Goal: Task Accomplishment & Management: Use online tool/utility

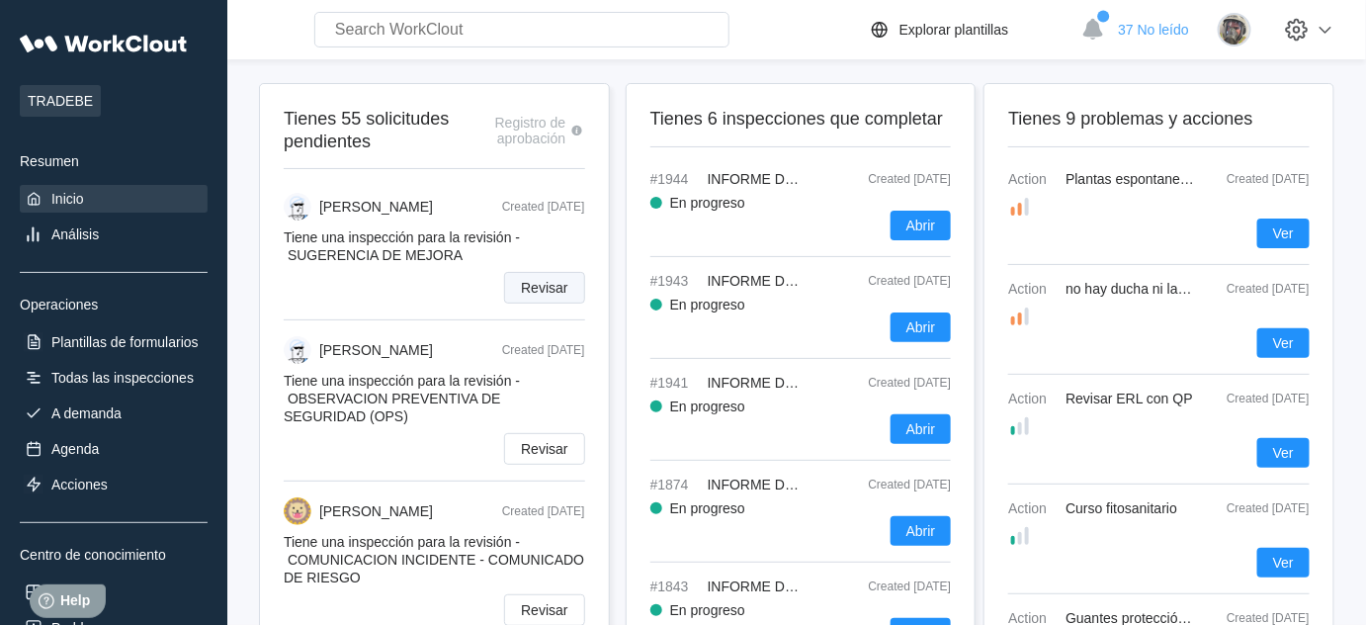
click at [545, 287] on span "Revisar" at bounding box center [544, 288] width 46 height 14
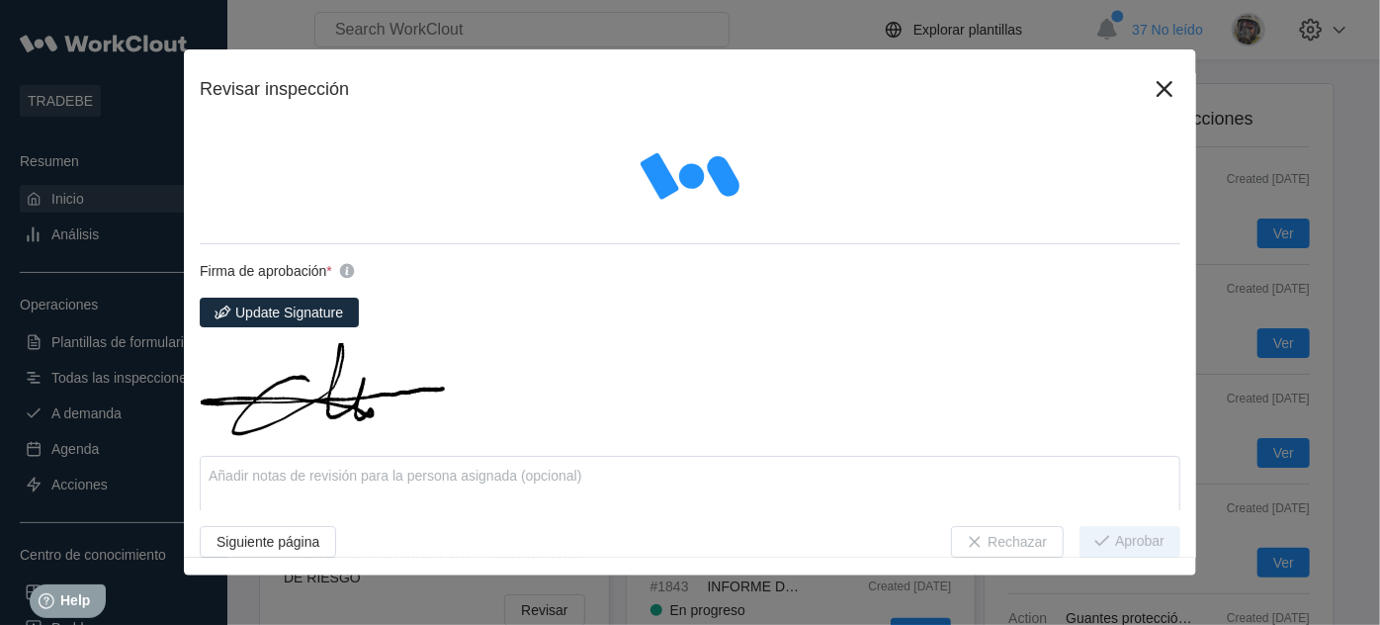
type textarea "x"
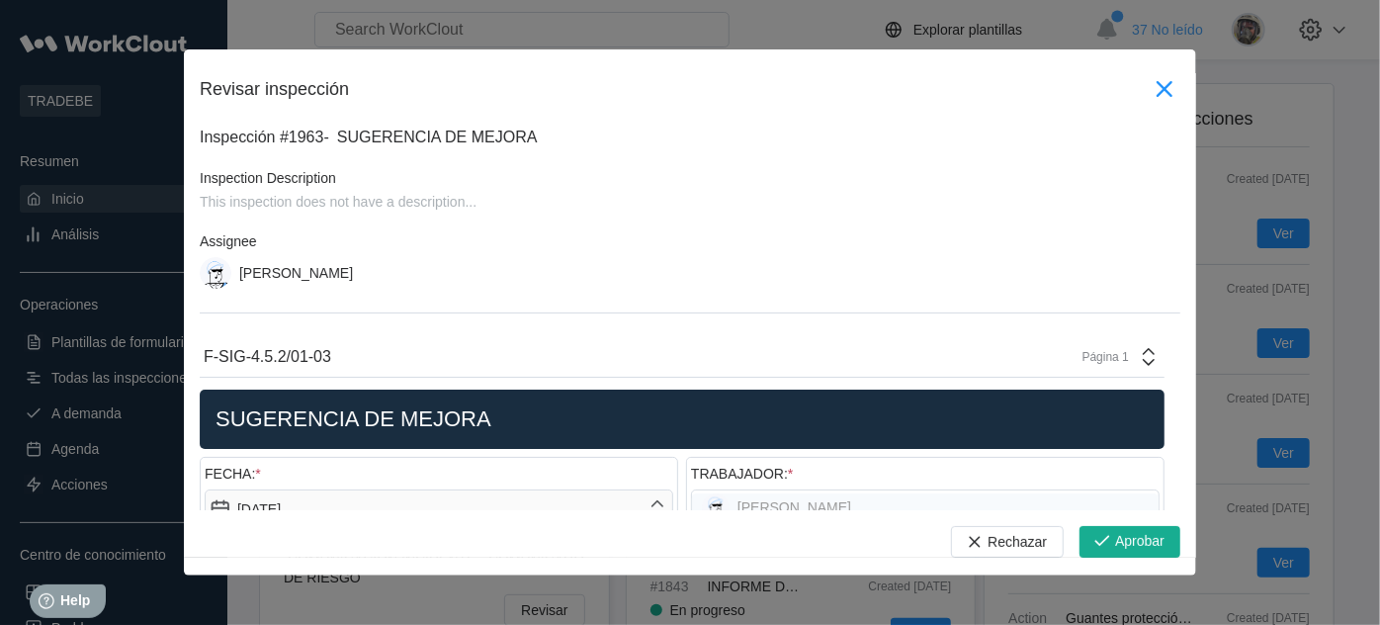
click at [1153, 83] on icon at bounding box center [1164, 89] width 32 height 32
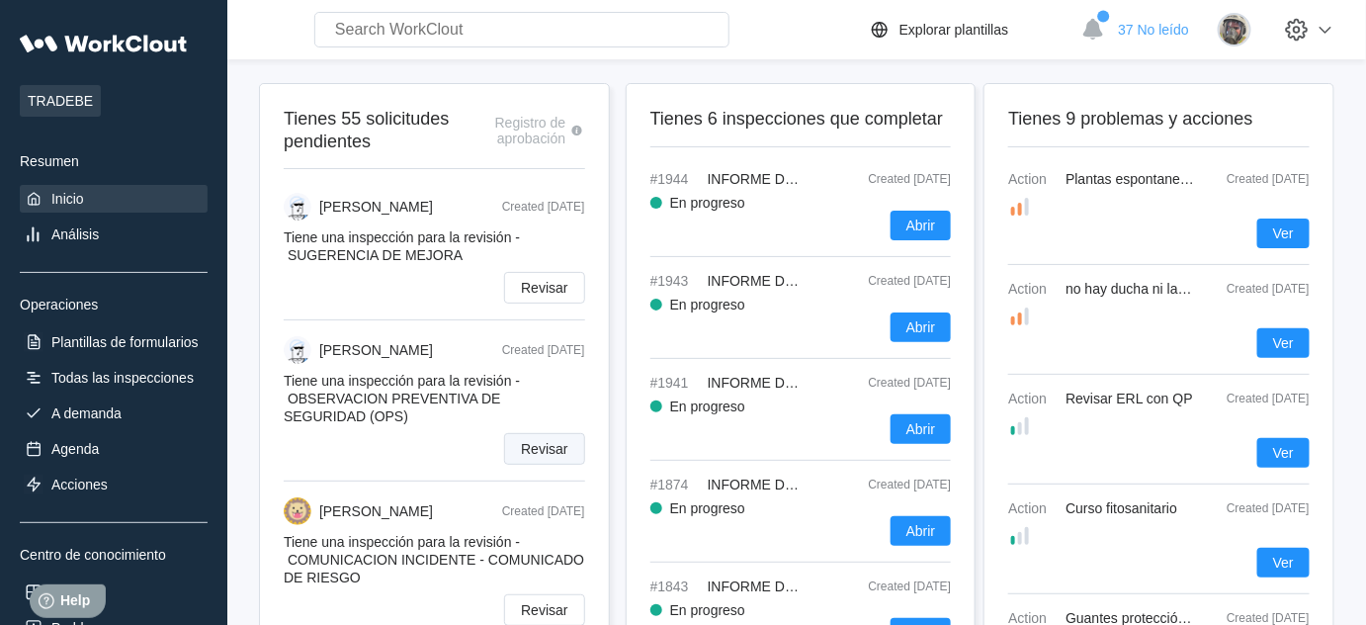
click at [544, 465] on button "Revisar" at bounding box center [544, 449] width 80 height 32
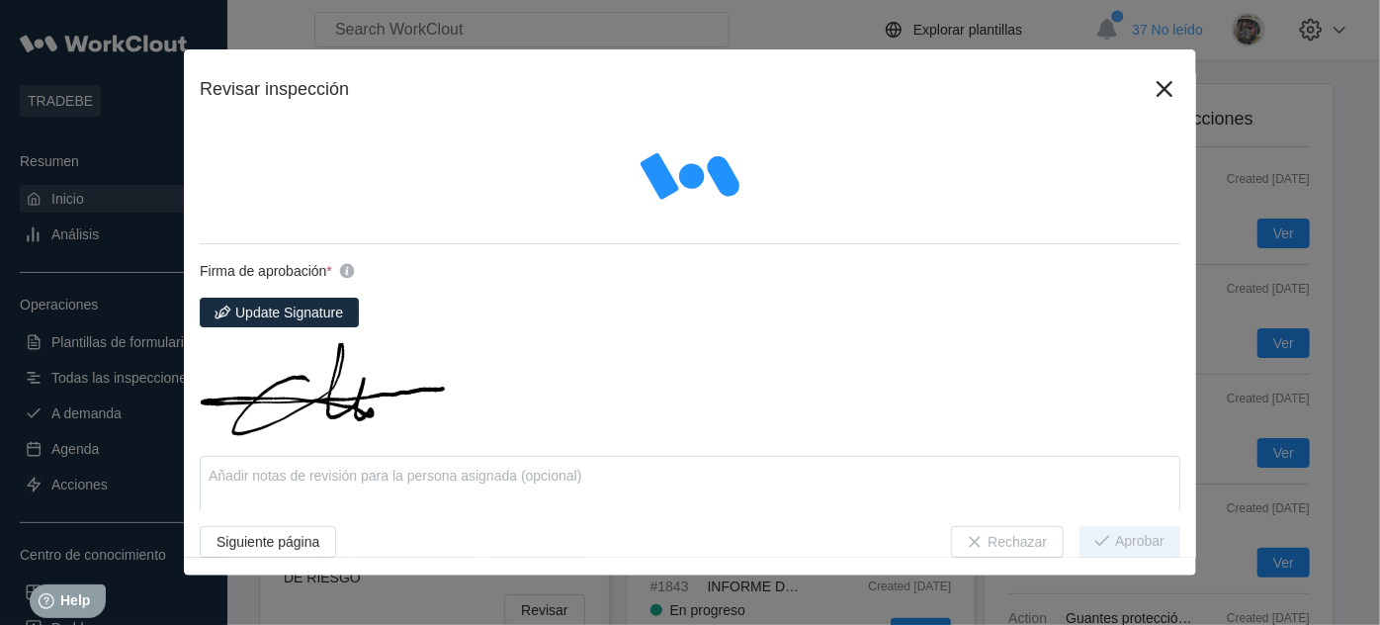
type textarea "x"
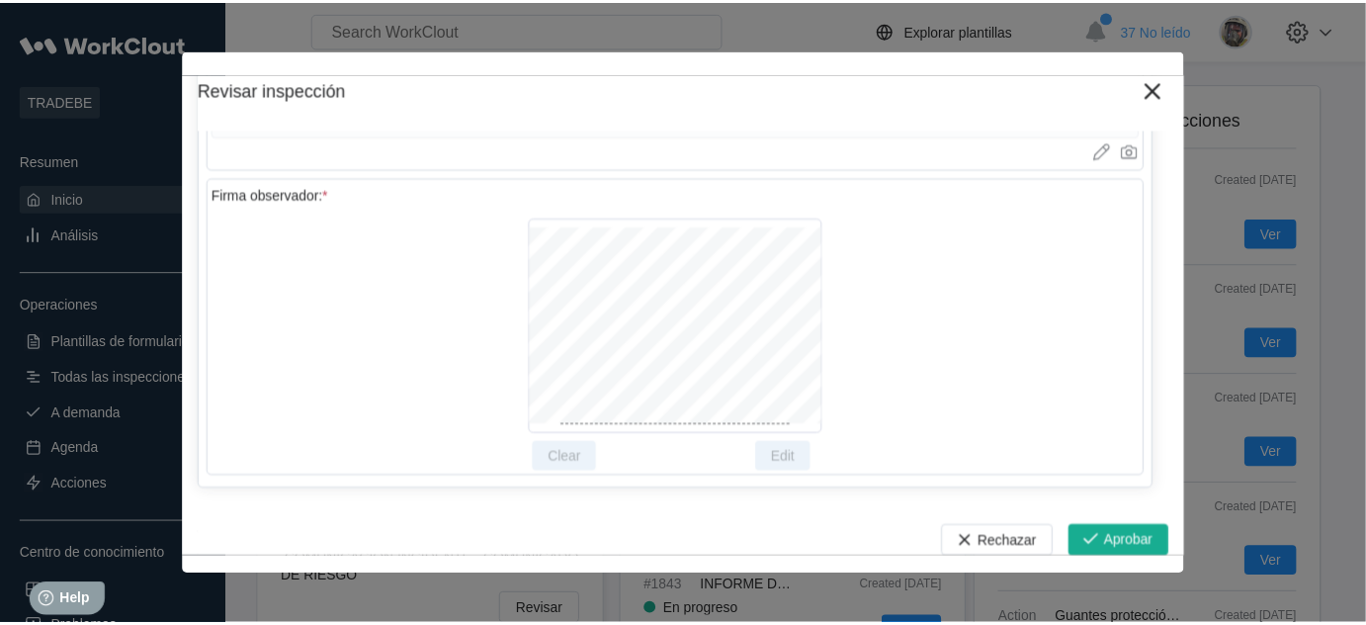
scroll to position [7727, 0]
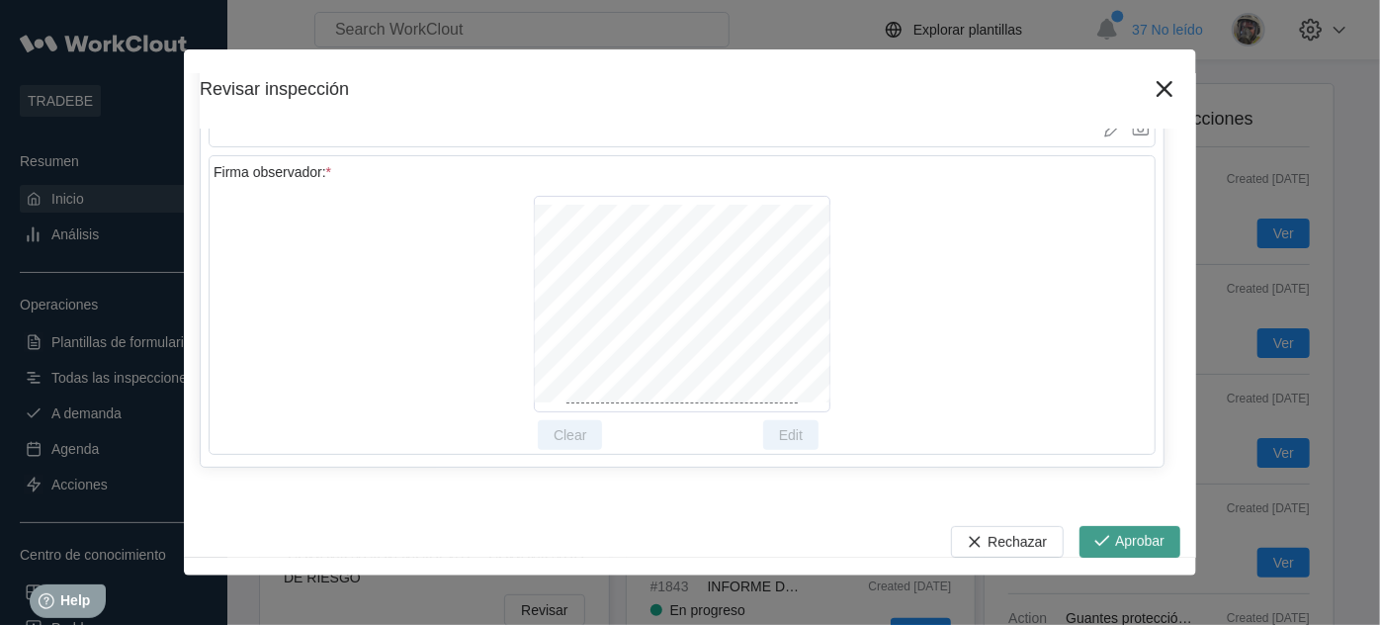
click at [1142, 547] on span "Aprobar" at bounding box center [1139, 542] width 49 height 16
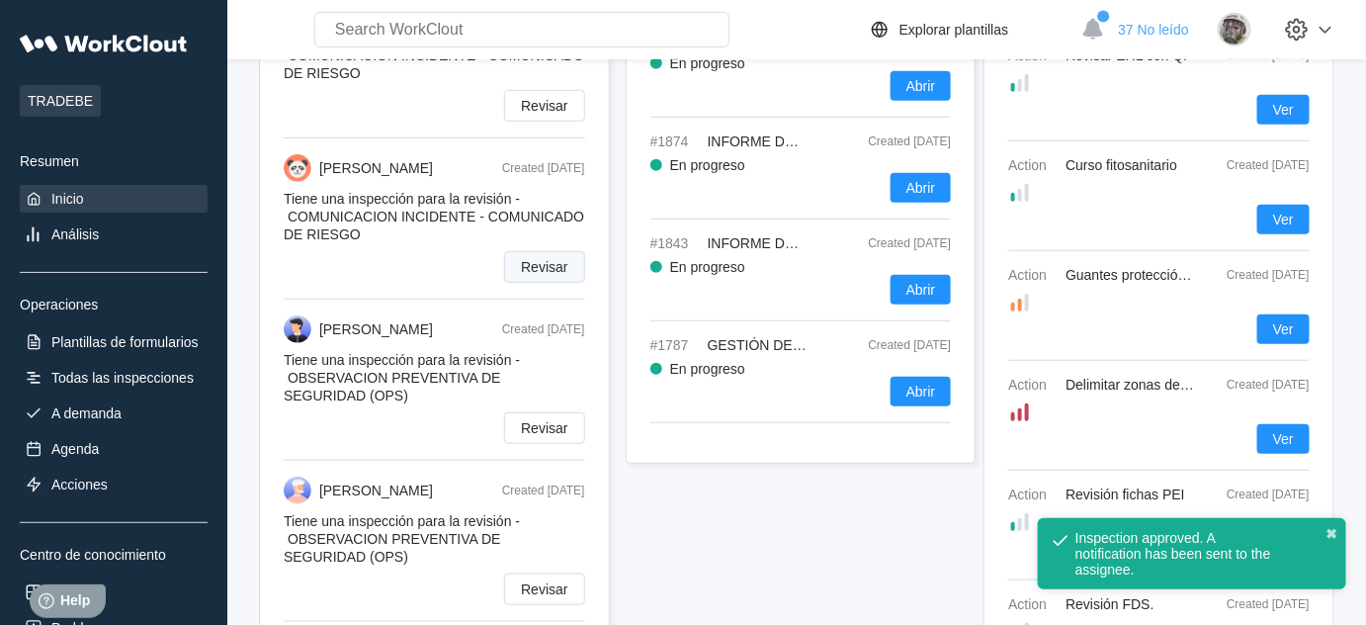
scroll to position [359, 0]
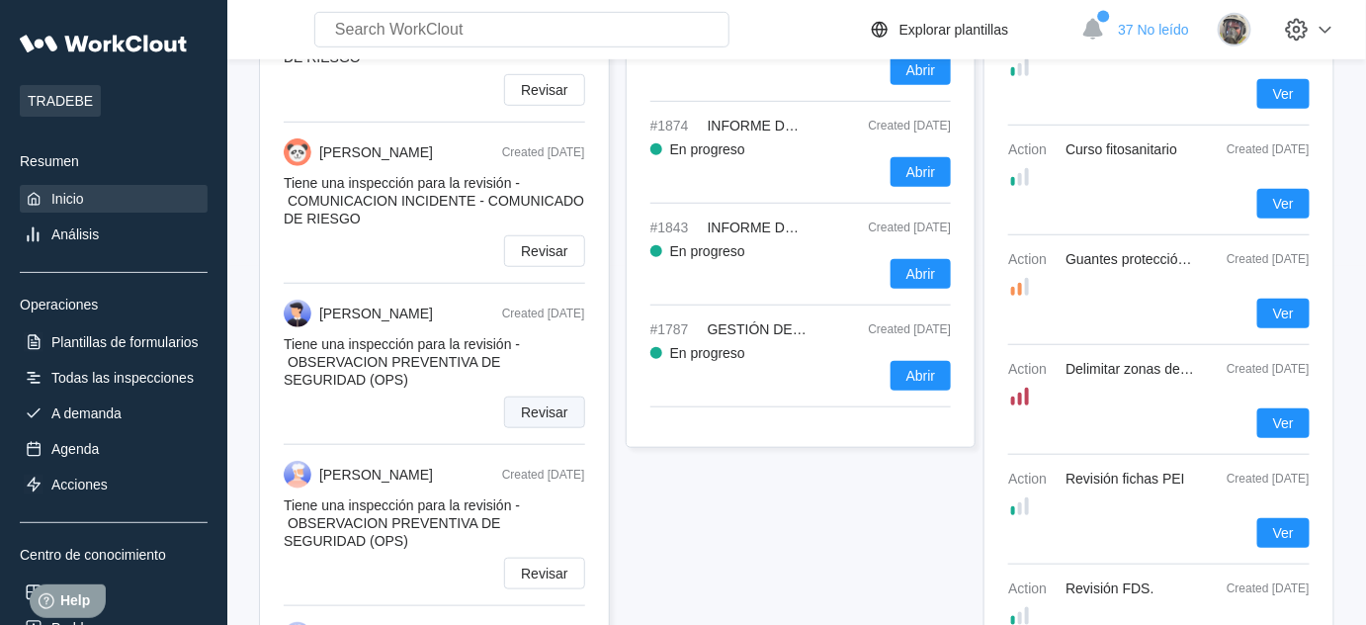
click at [569, 407] on button "Revisar" at bounding box center [544, 412] width 80 height 32
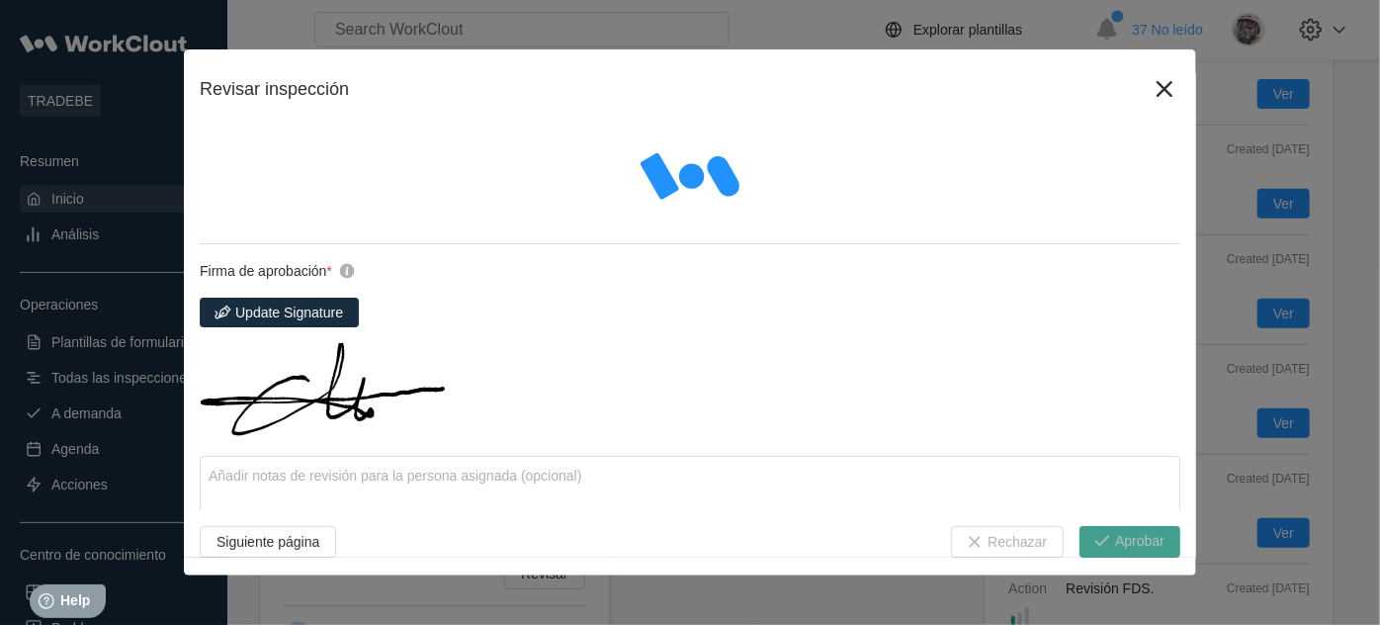
type textarea "x"
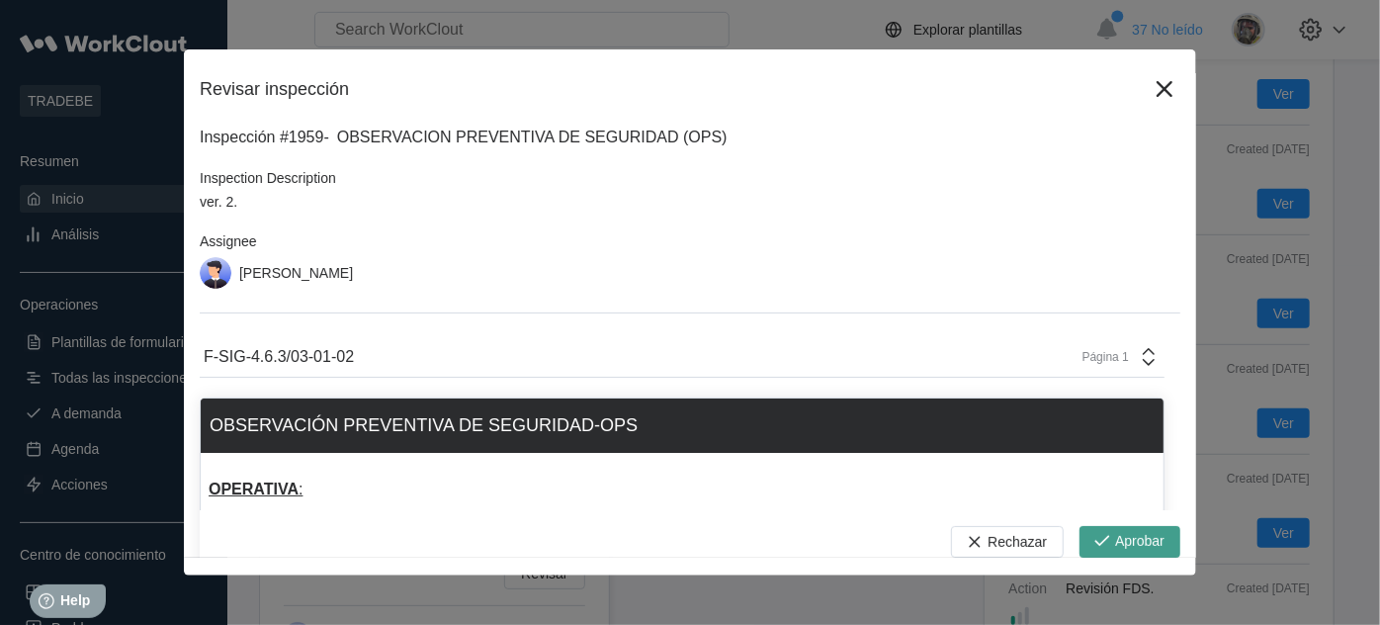
click at [1148, 546] on span "Aprobar" at bounding box center [1139, 542] width 49 height 16
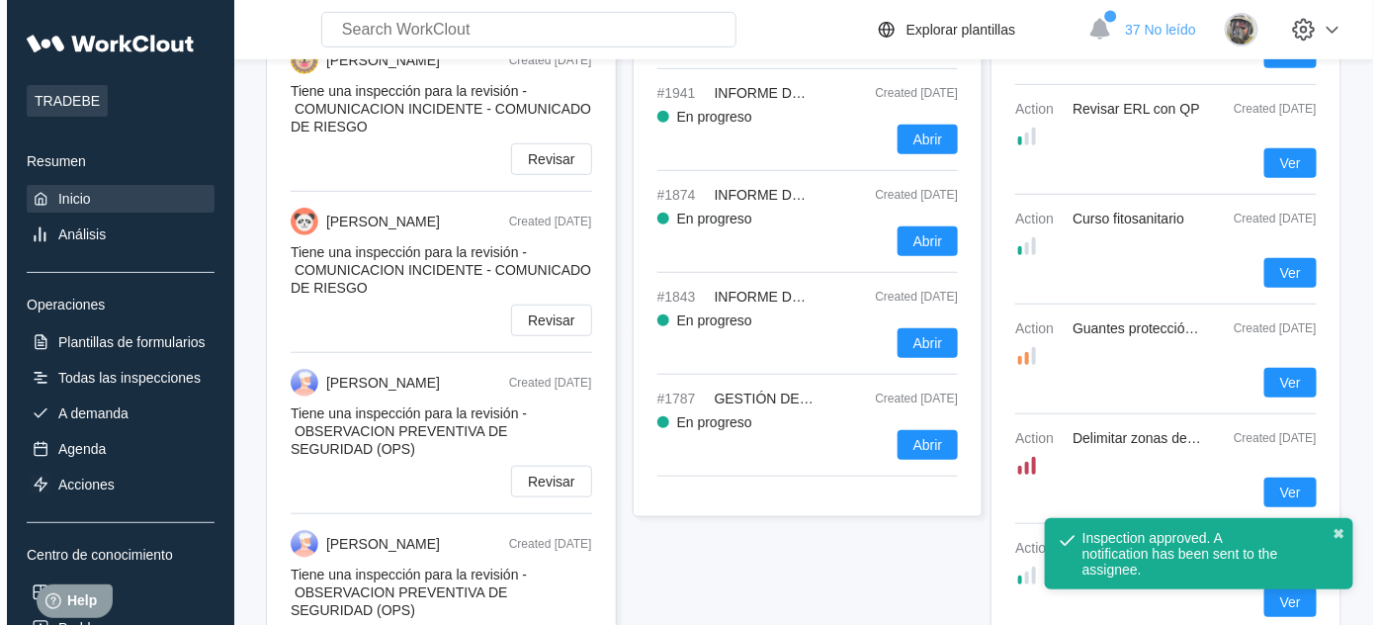
scroll to position [269, 0]
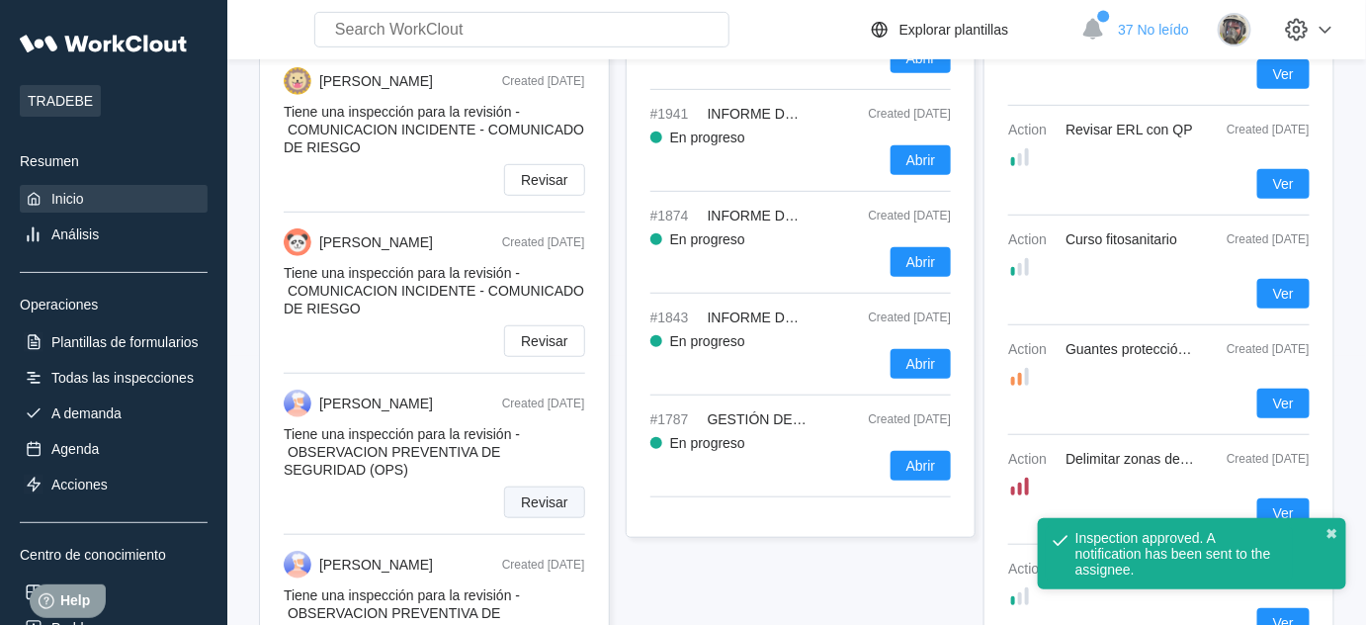
click at [548, 505] on span "Revisar" at bounding box center [544, 502] width 46 height 14
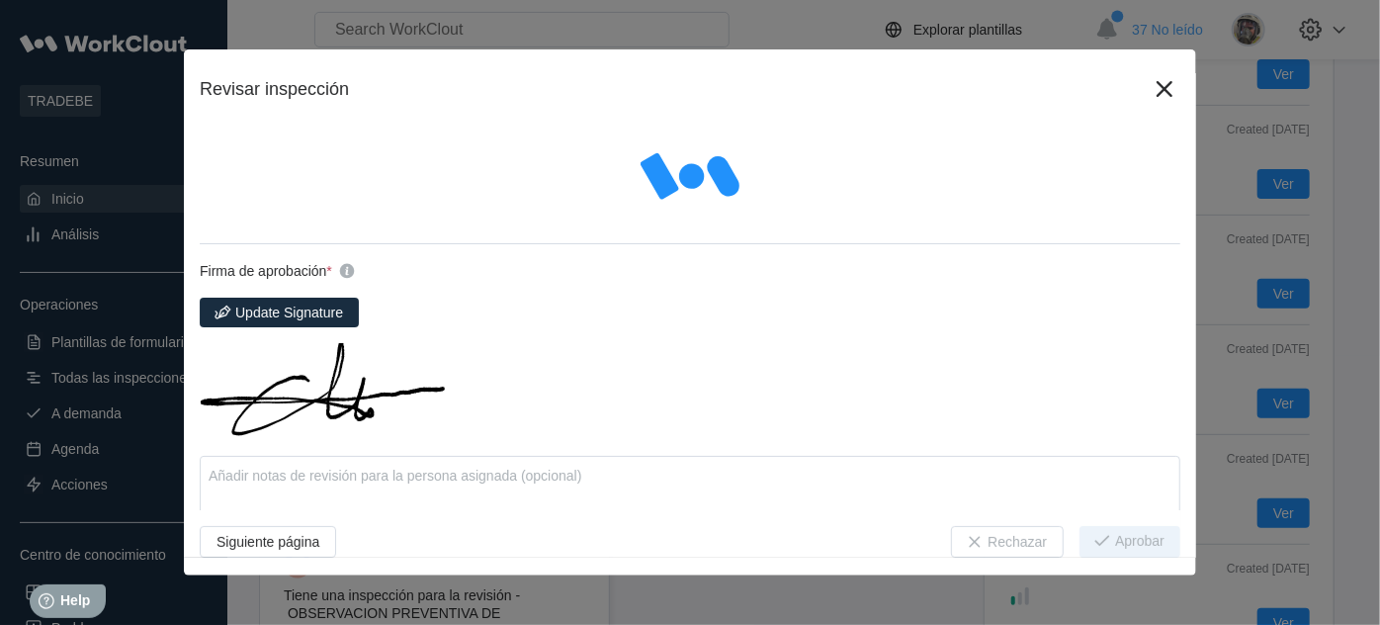
type textarea "x"
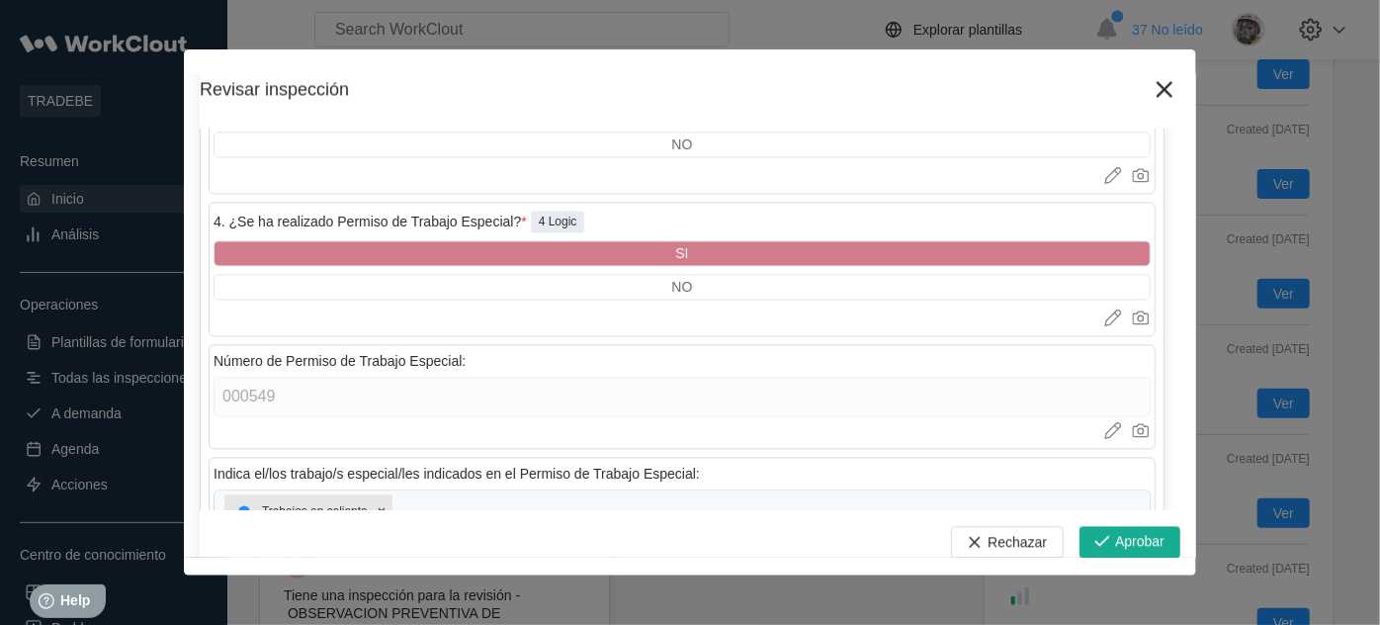
scroll to position [6109, 0]
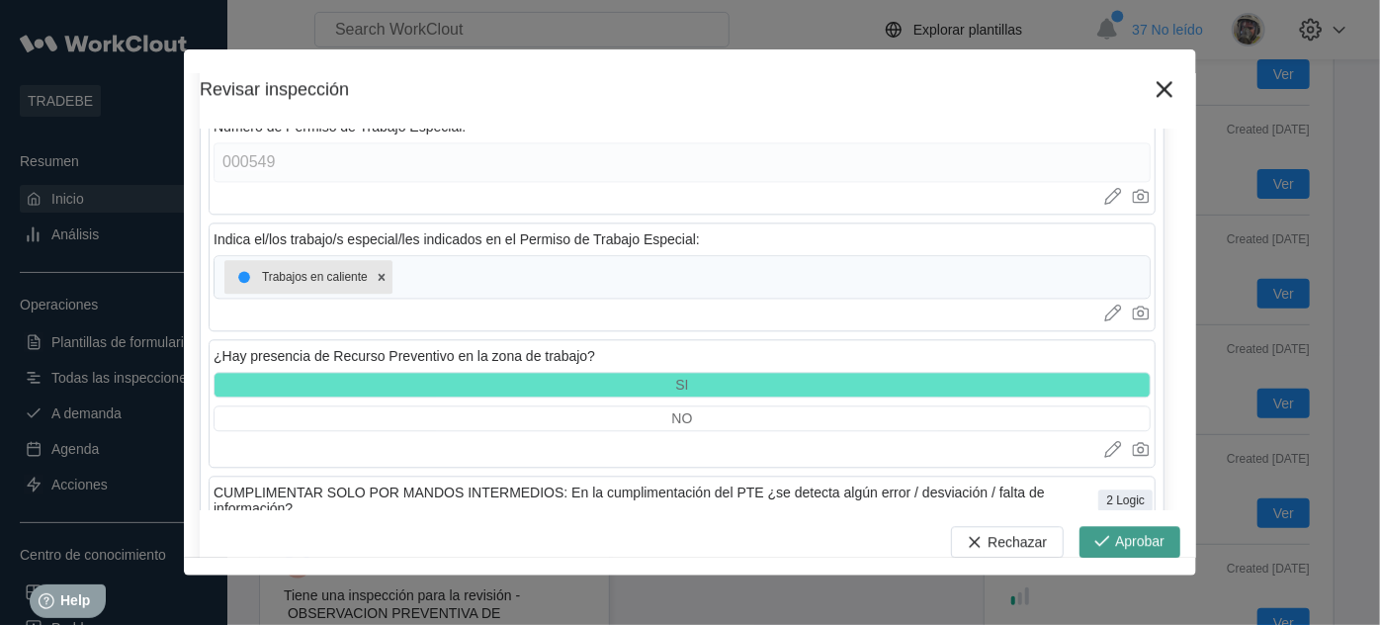
click at [1115, 541] on span "Aprobar" at bounding box center [1139, 542] width 49 height 16
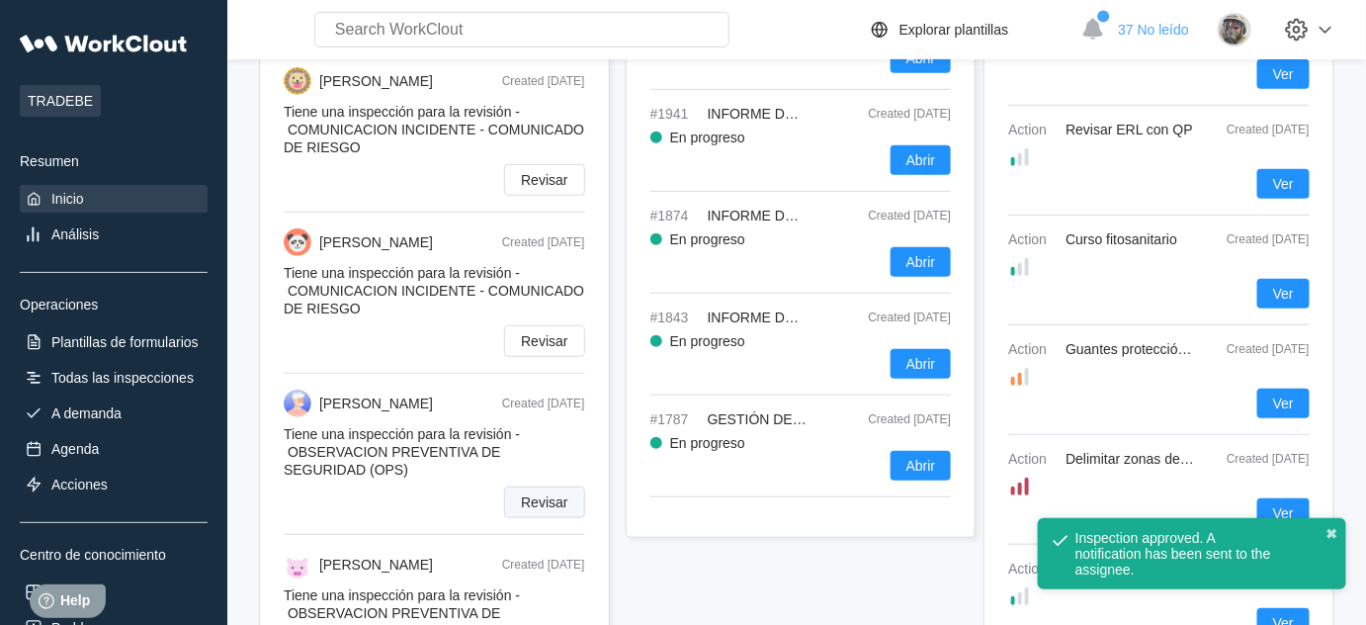
click at [555, 506] on span "Revisar" at bounding box center [544, 502] width 46 height 14
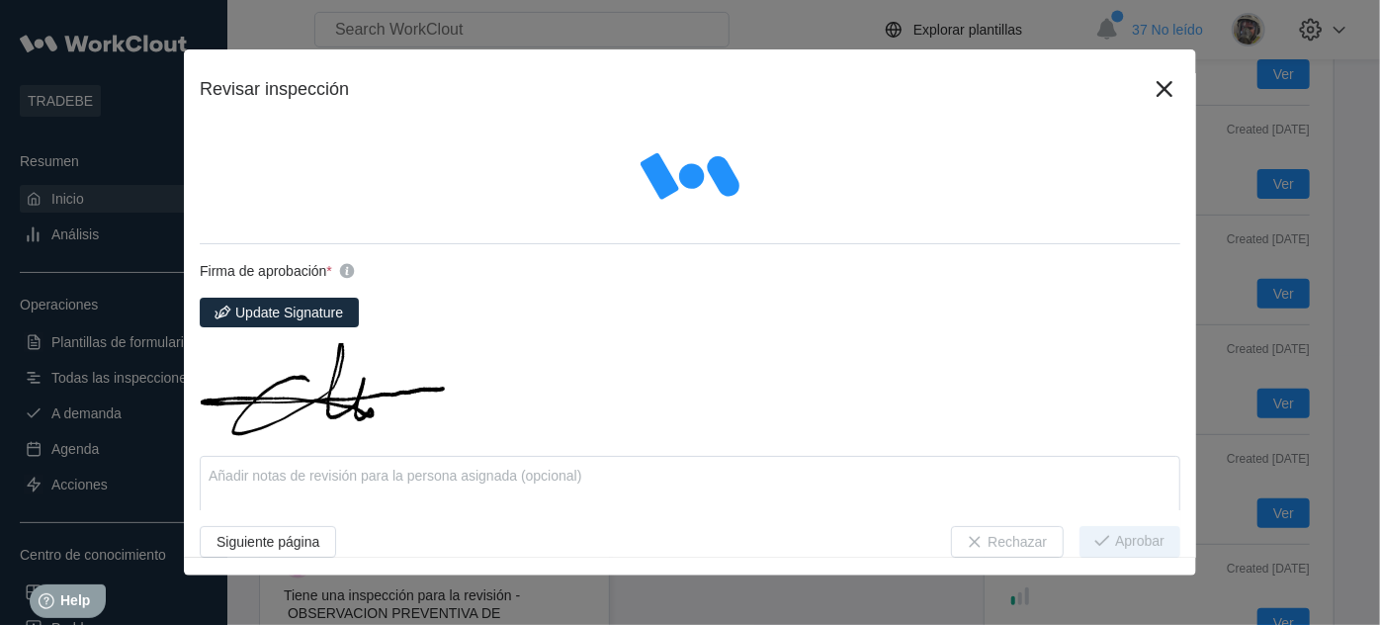
type textarea "x"
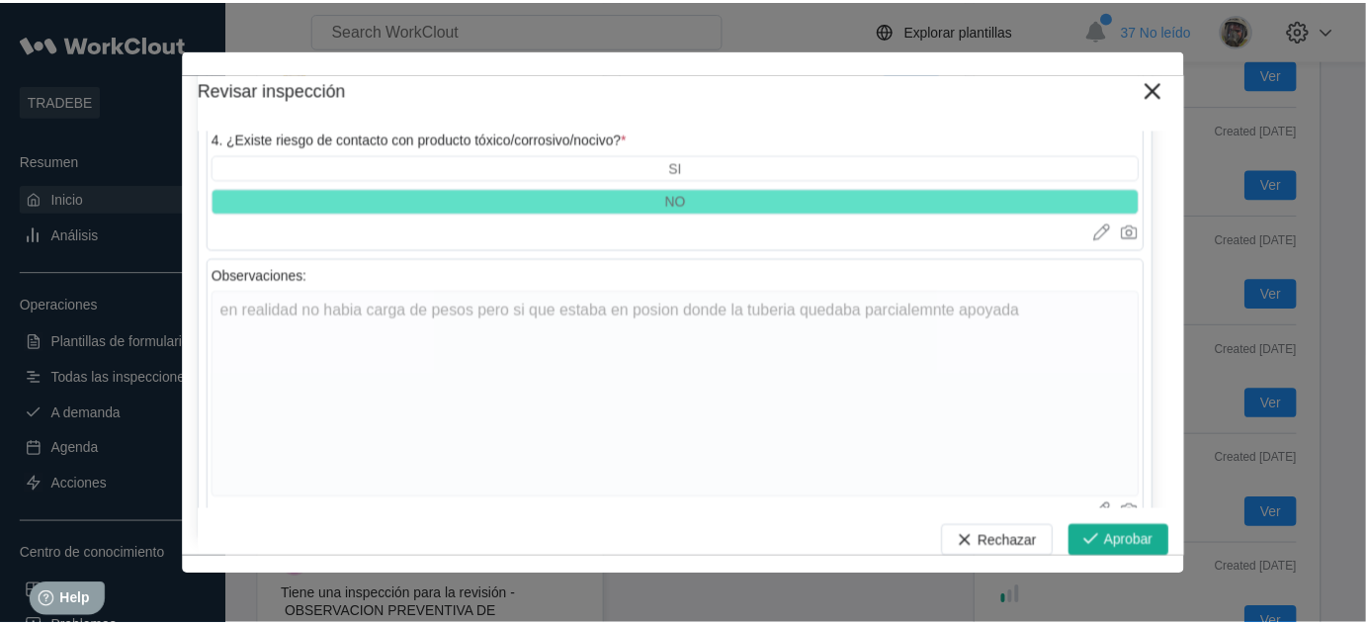
scroll to position [5030, 0]
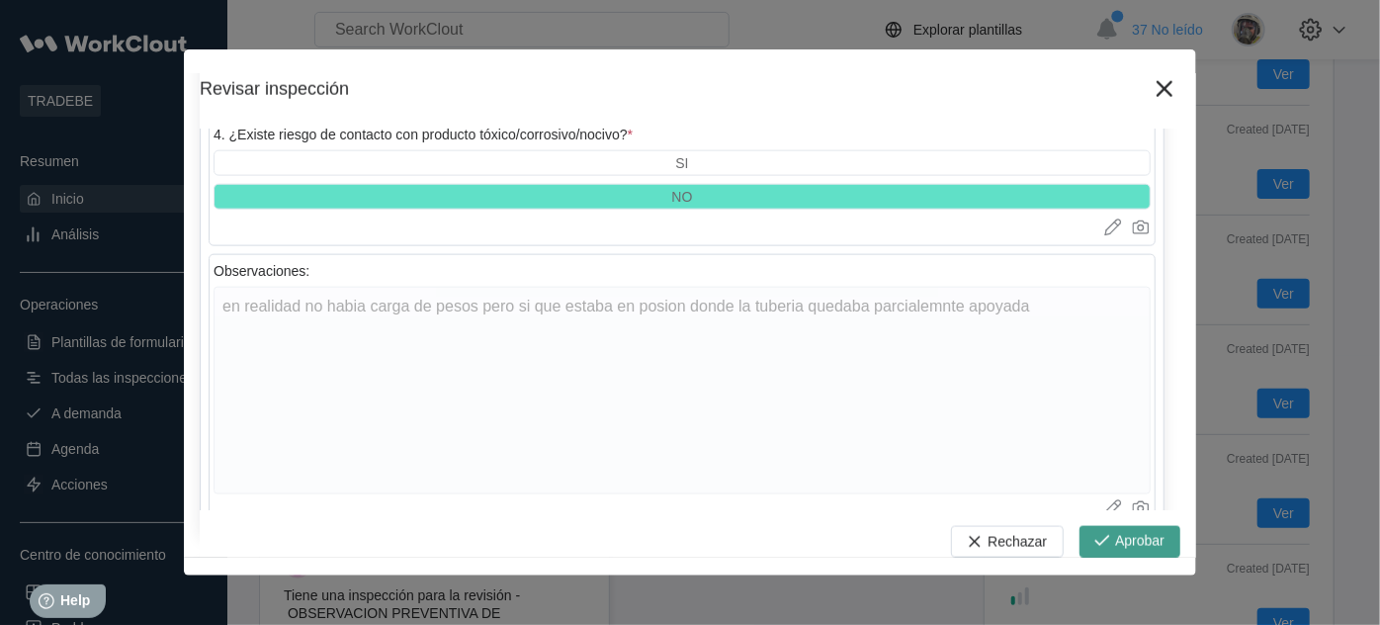
click at [1116, 549] on button "Aprobar" at bounding box center [1129, 542] width 101 height 32
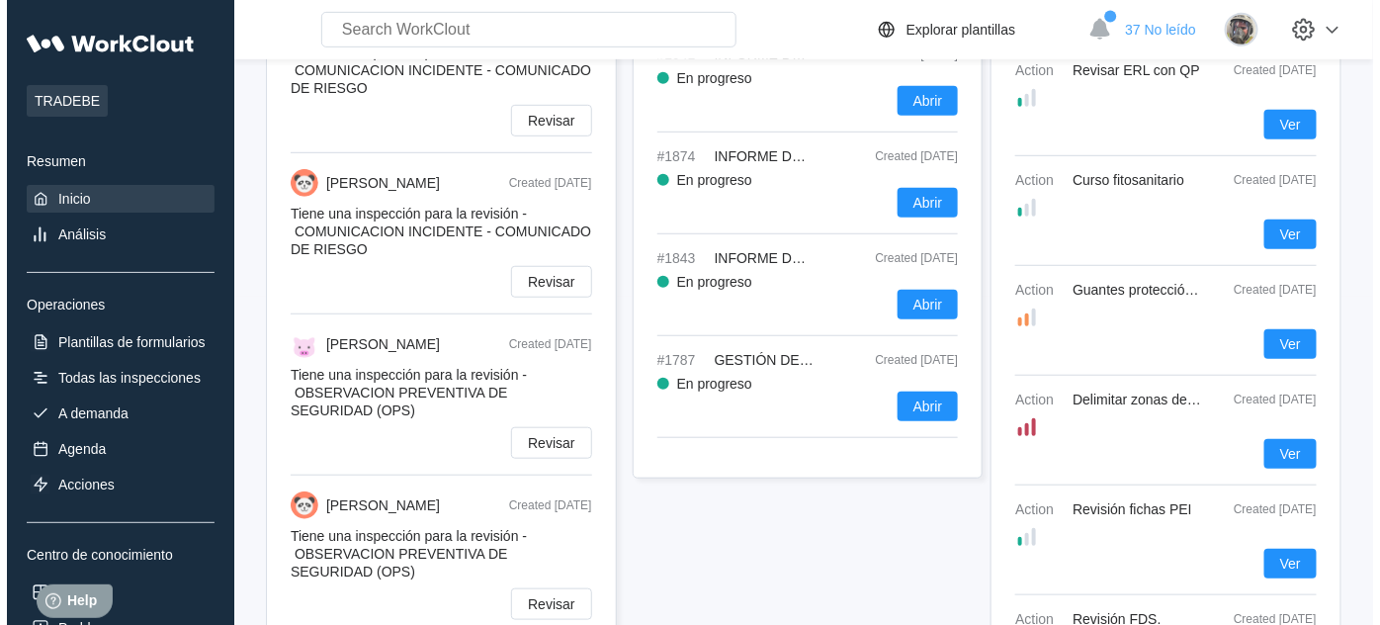
scroll to position [359, 0]
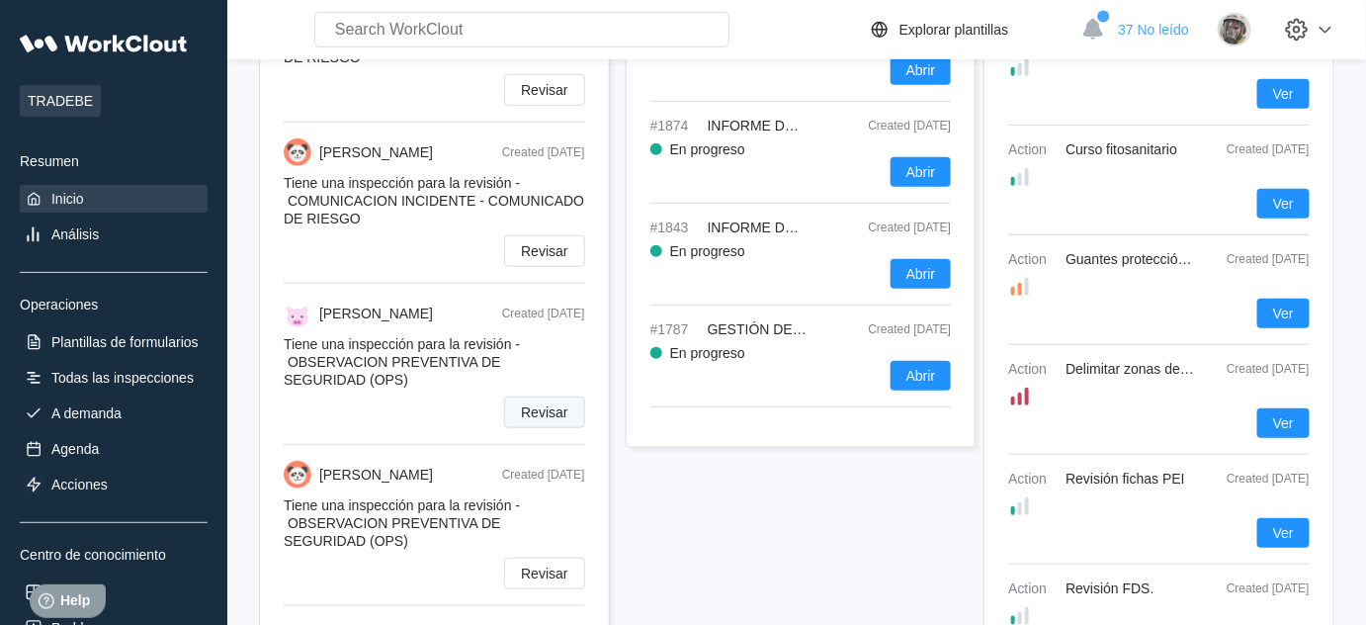
click at [566, 418] on span "Revisar" at bounding box center [544, 412] width 46 height 14
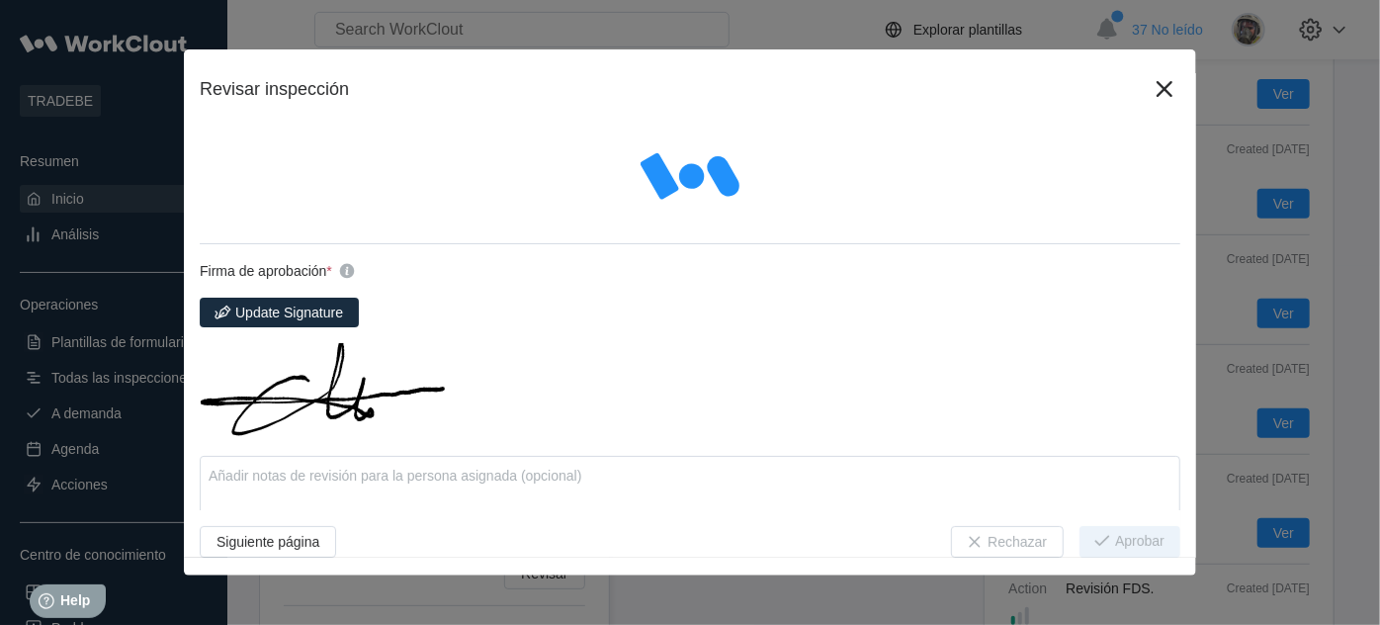
type textarea "x"
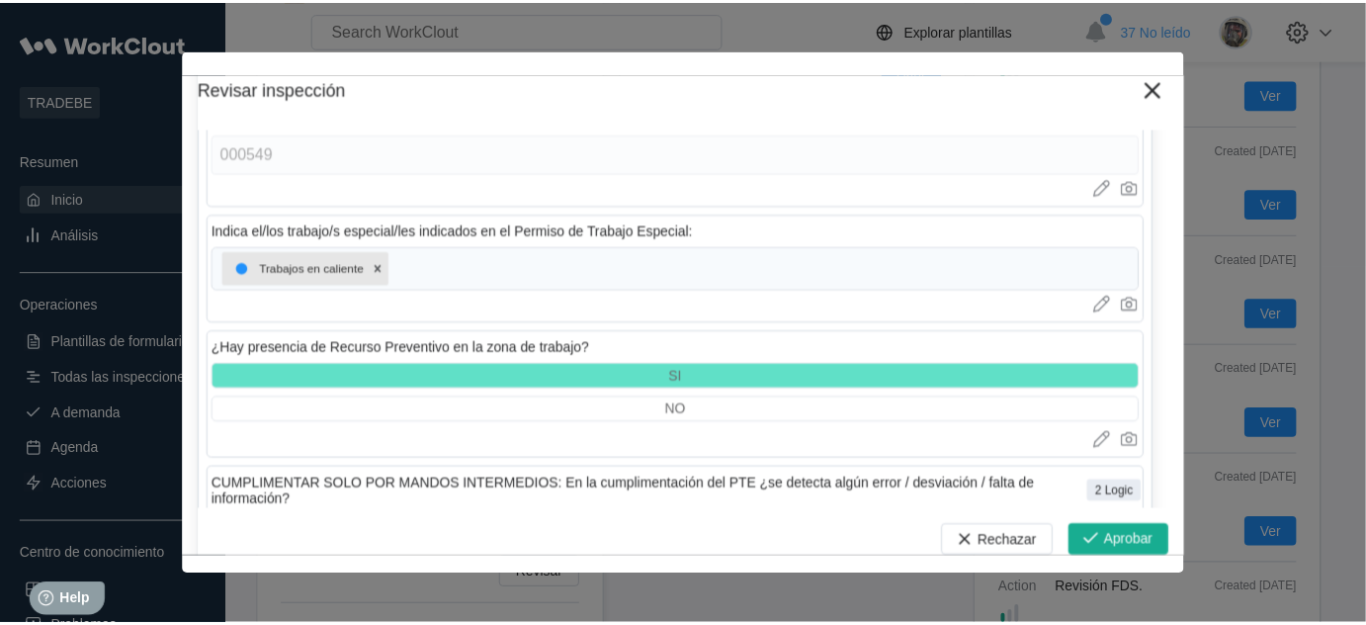
scroll to position [5874, 0]
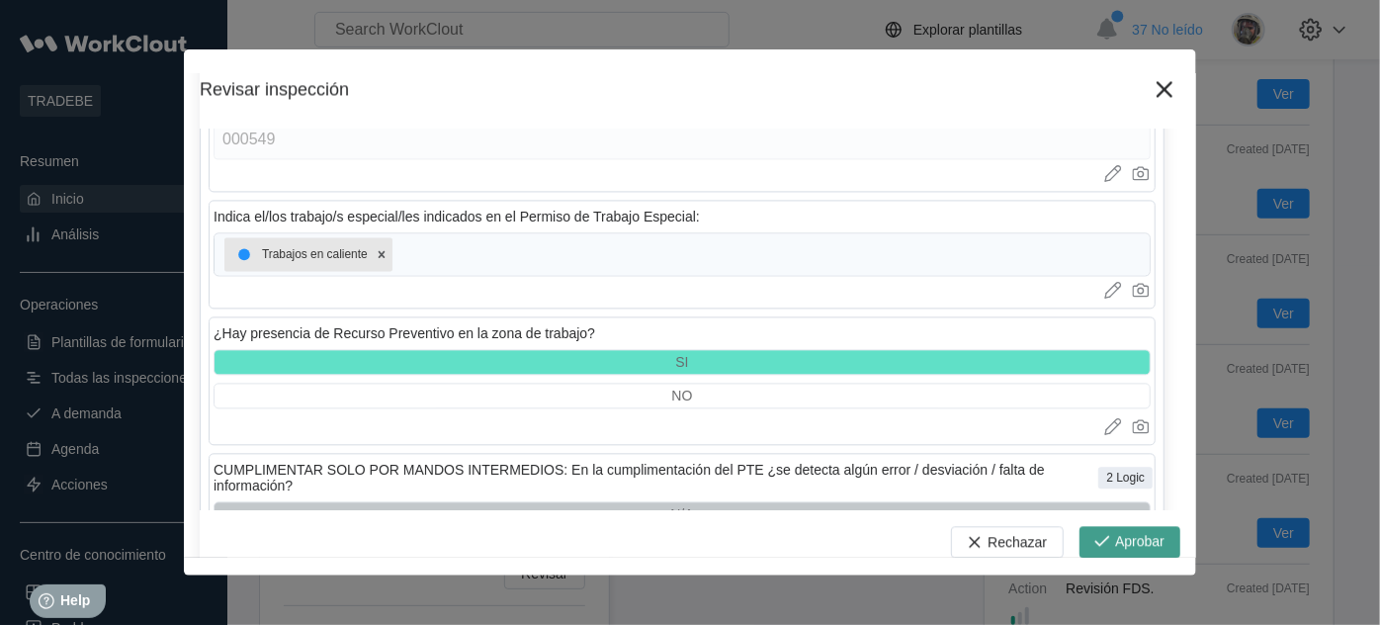
click at [1132, 539] on span "Aprobar" at bounding box center [1139, 542] width 49 height 16
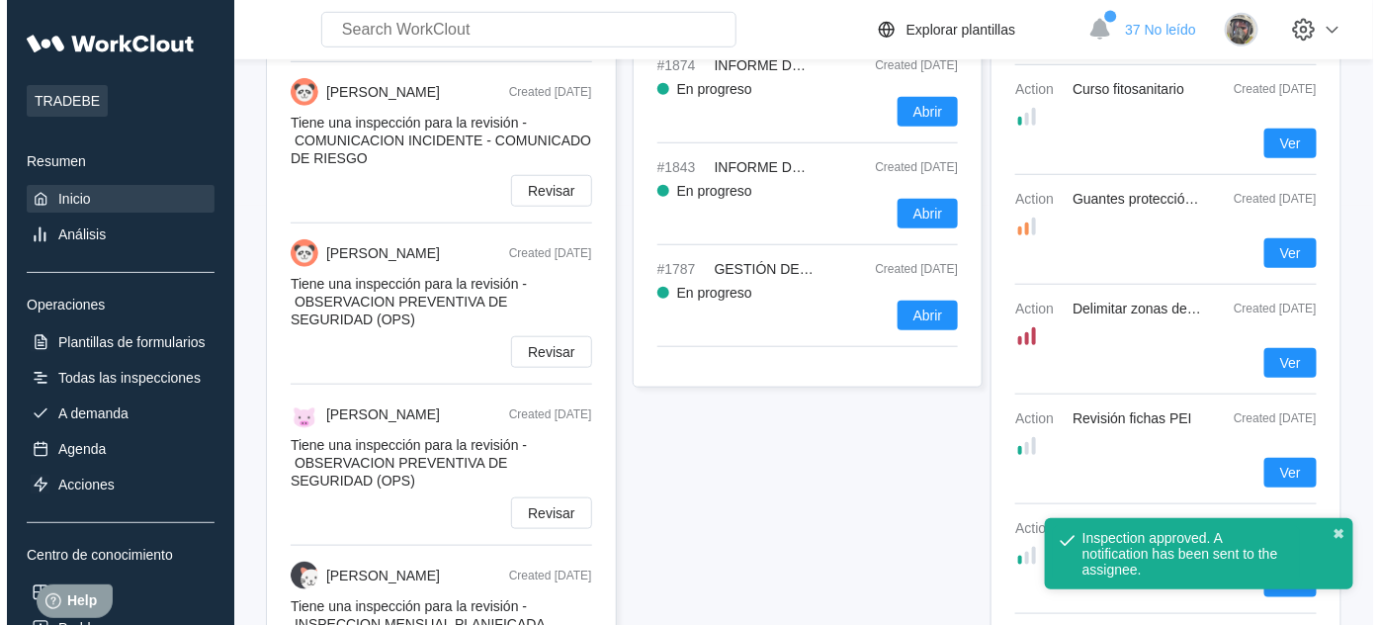
scroll to position [449, 0]
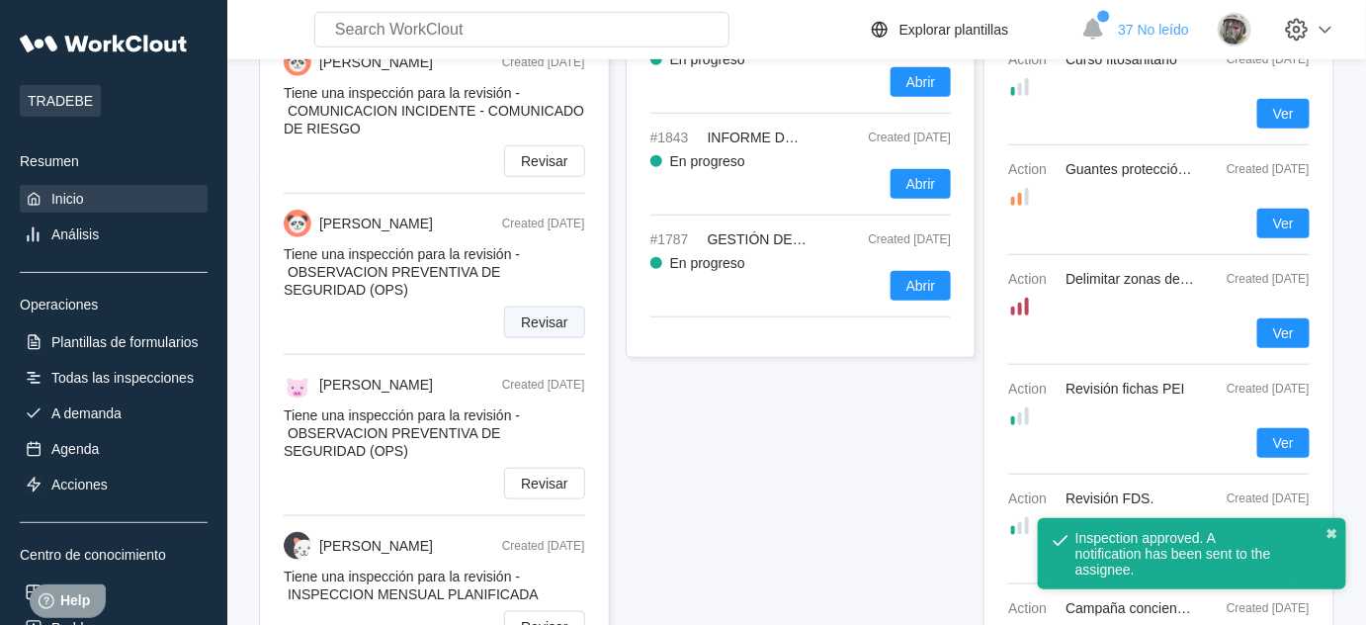
click at [548, 329] on span "Revisar" at bounding box center [544, 322] width 46 height 14
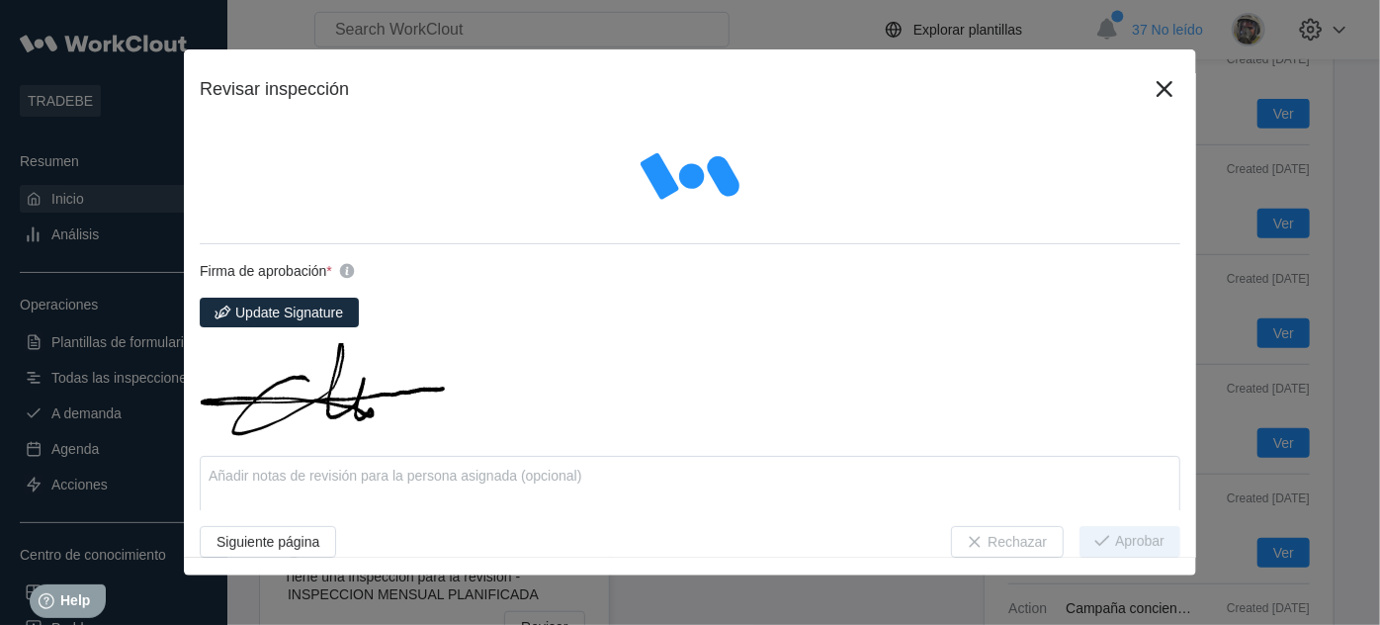
type textarea "x"
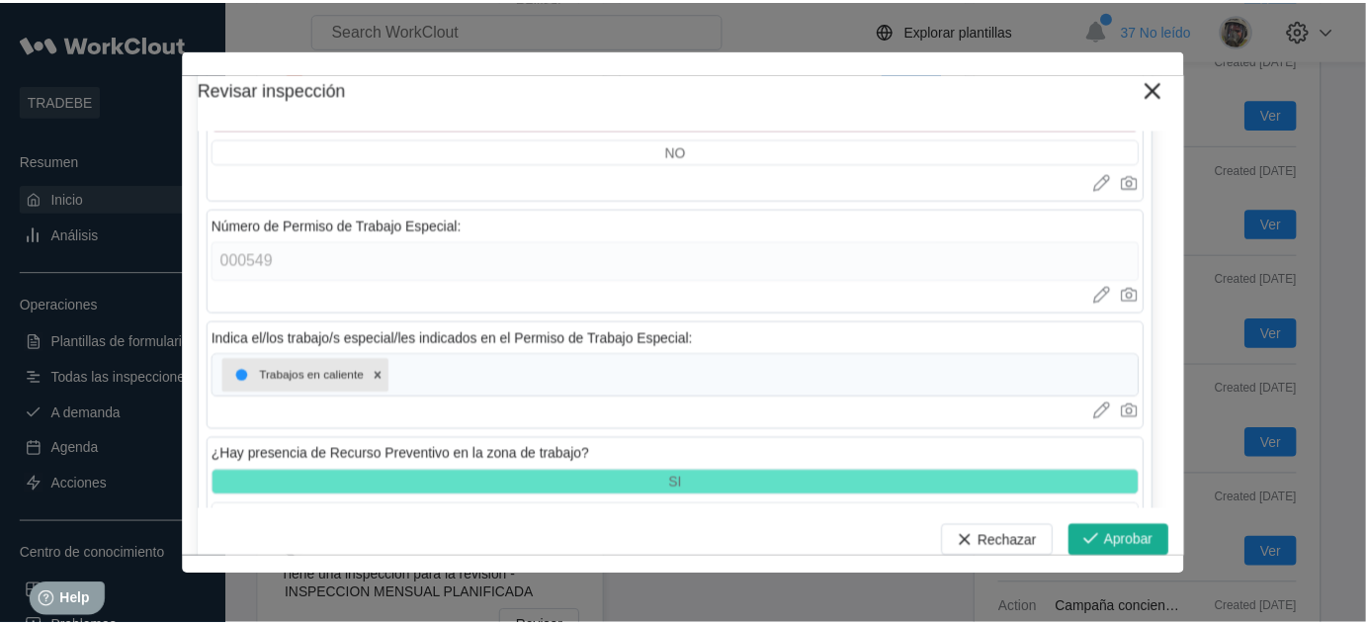
scroll to position [6144, 0]
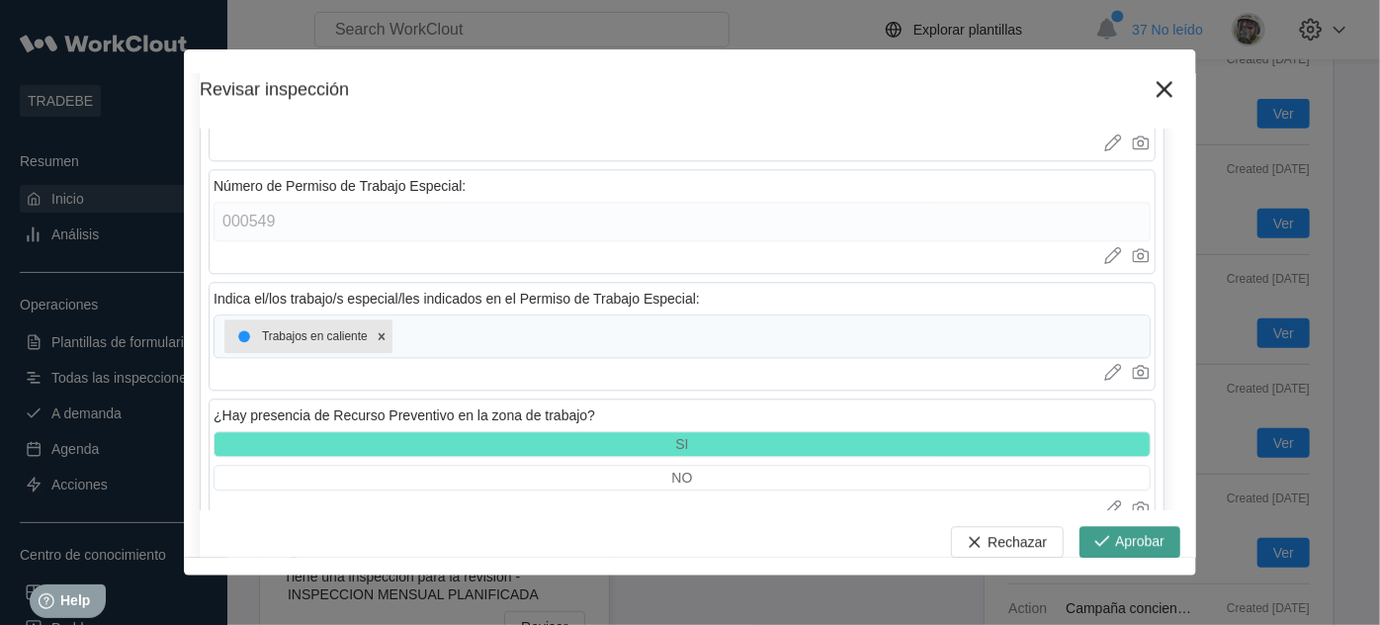
click at [1133, 534] on span "Aprobar" at bounding box center [1139, 542] width 49 height 16
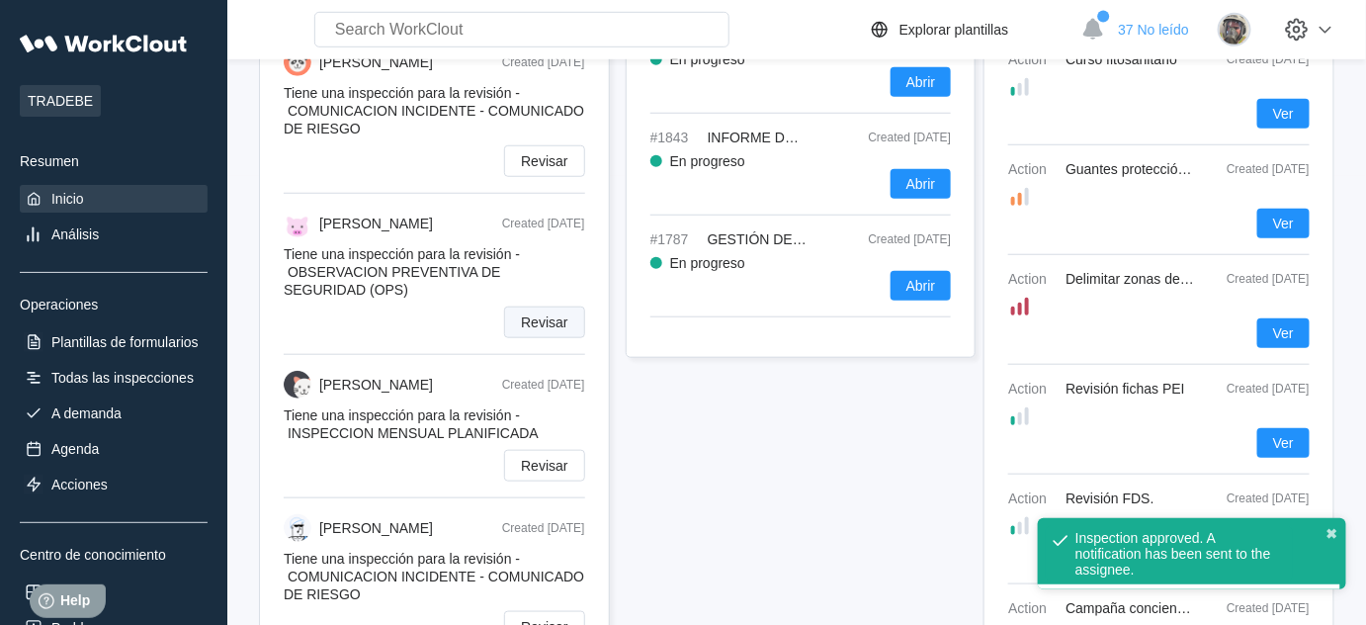
click at [549, 328] on span "Revisar" at bounding box center [544, 322] width 46 height 14
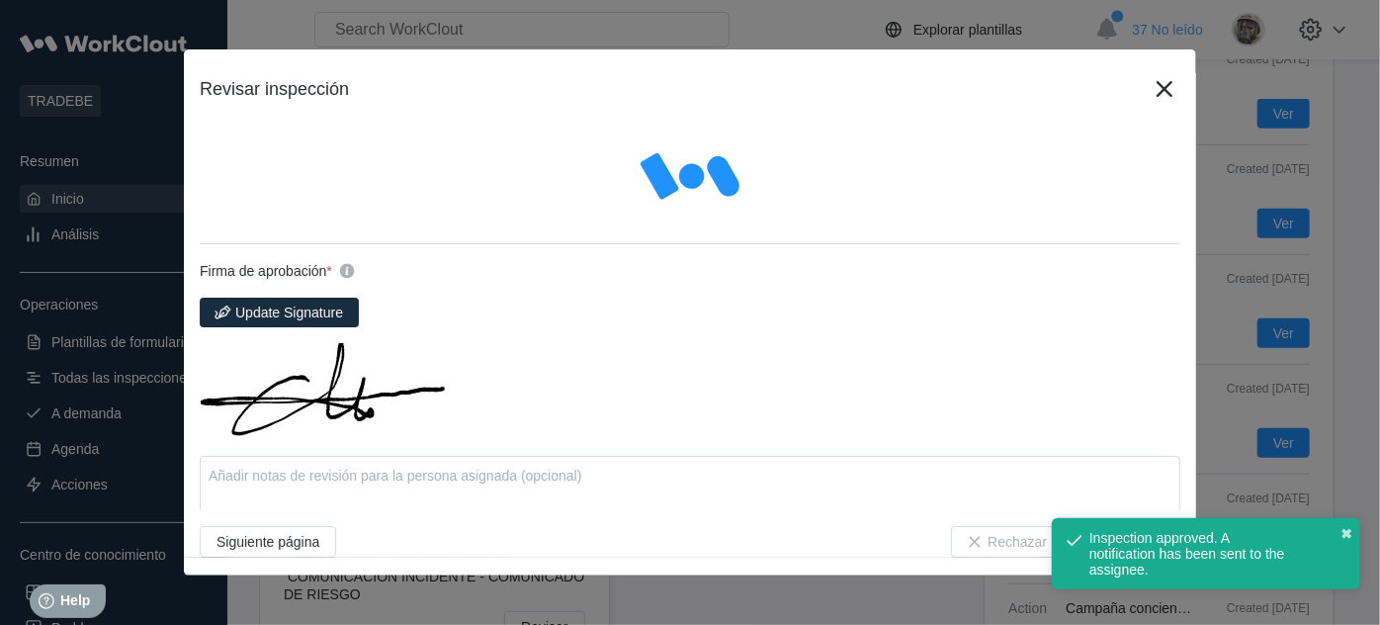
type textarea "x"
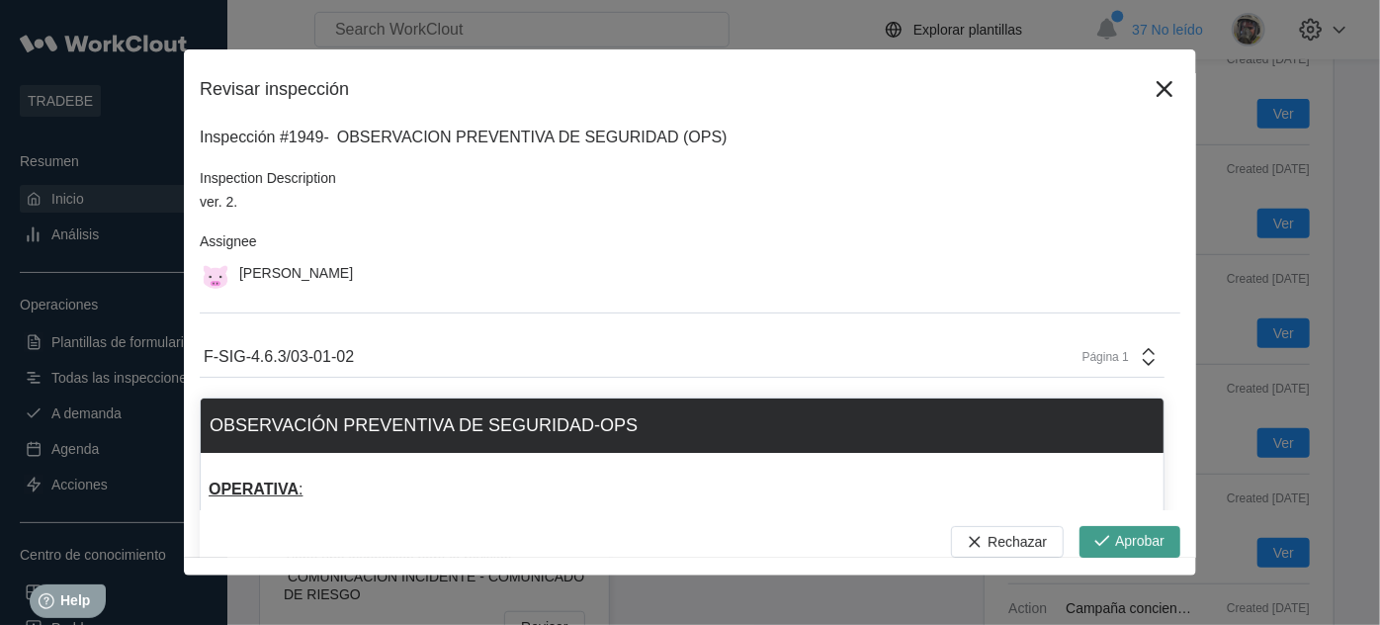
click at [1115, 547] on span "Aprobar" at bounding box center [1139, 542] width 49 height 16
